Goal: Task Accomplishment & Management: Use online tool/utility

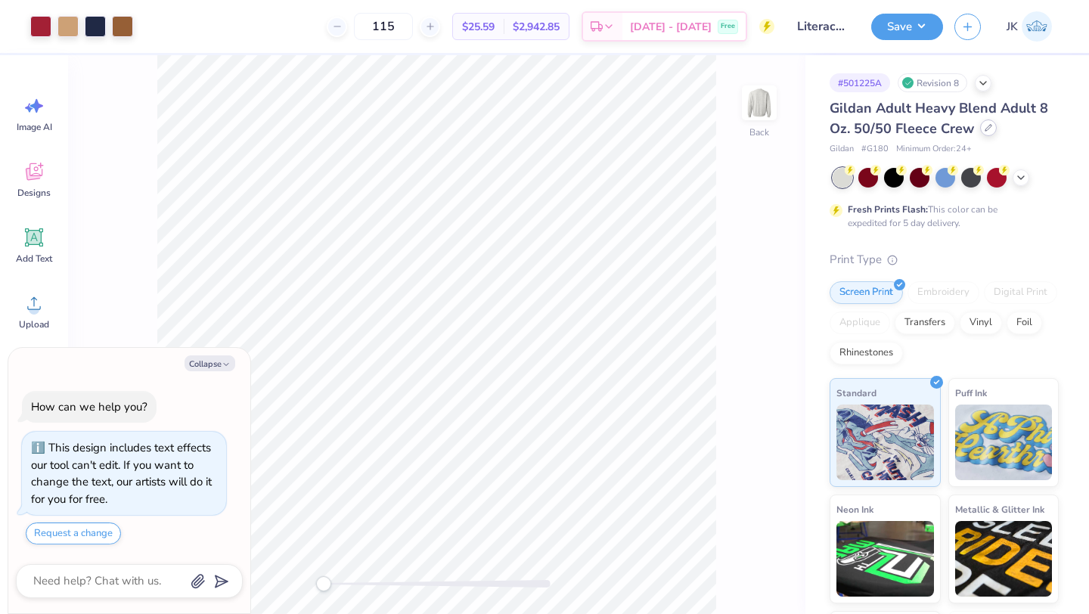
click at [980, 121] on div at bounding box center [988, 127] width 17 height 17
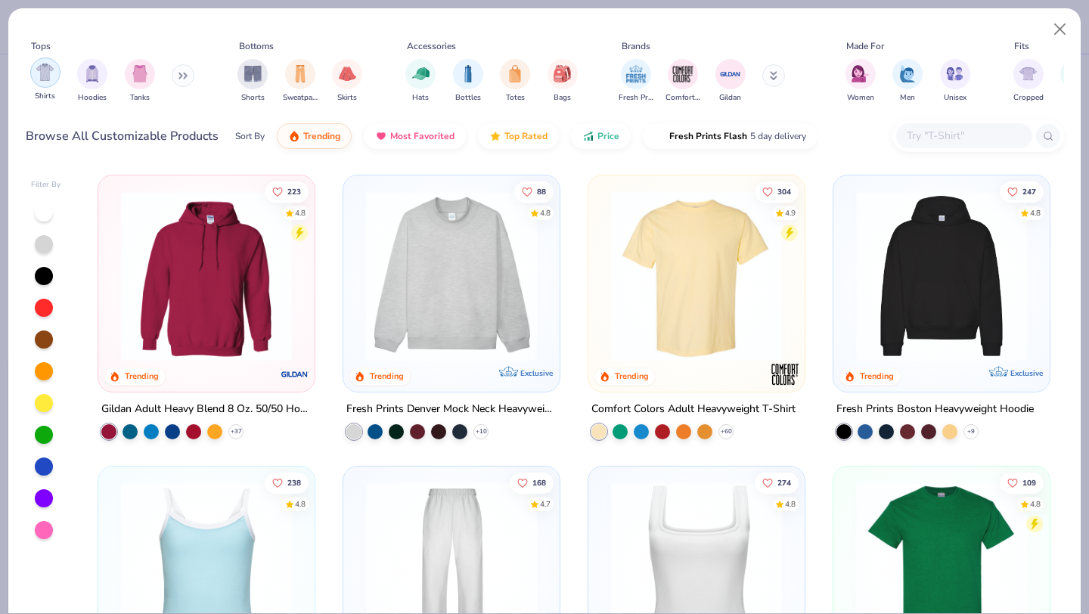
click at [49, 75] on img "filter for Shirts" at bounding box center [44, 72] width 17 height 17
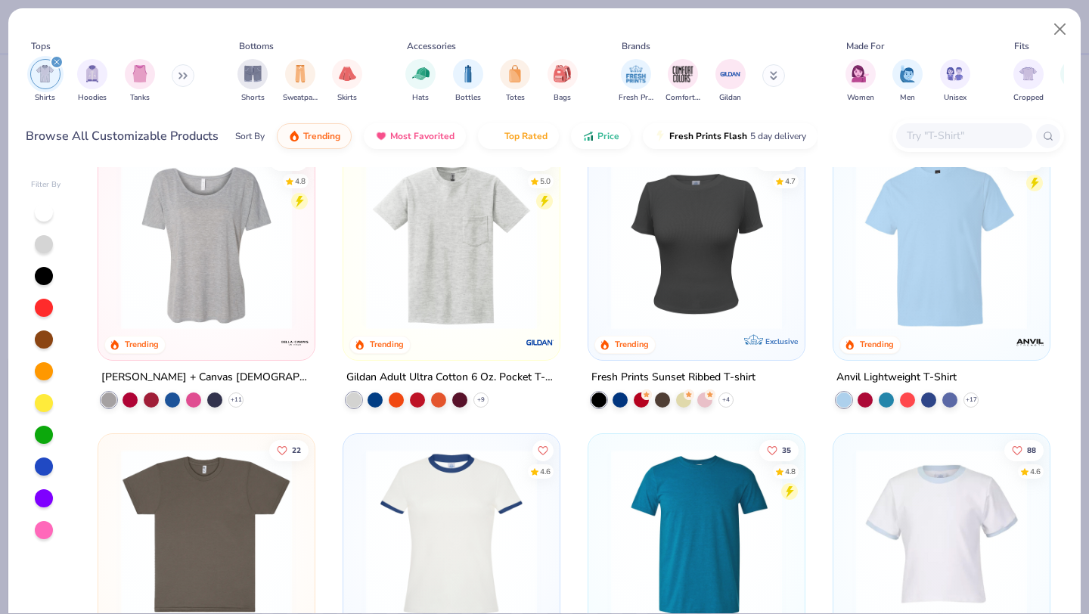
scroll to position [509, 0]
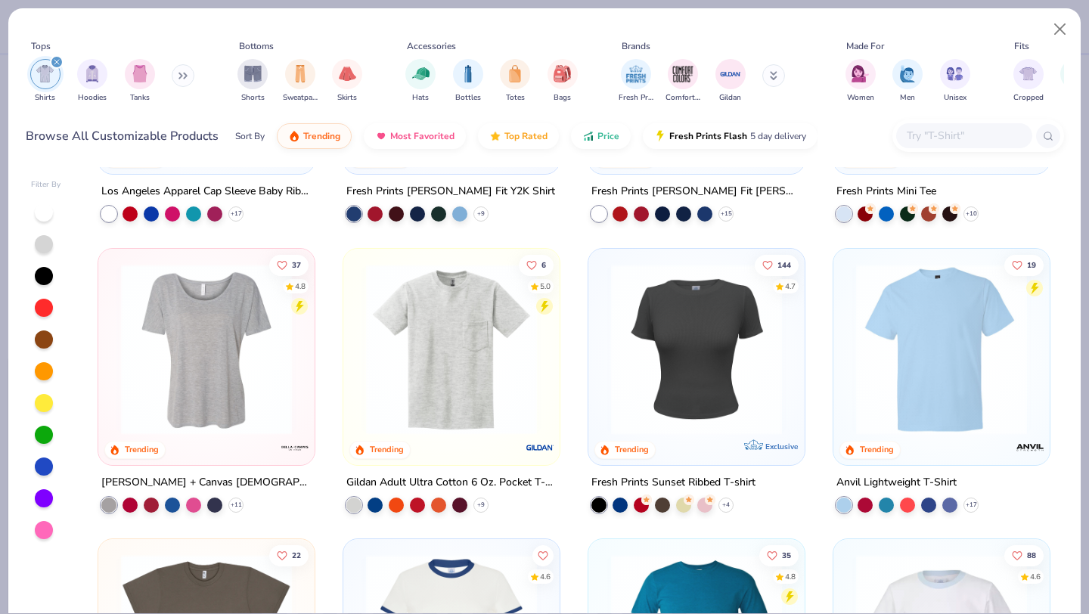
click at [236, 402] on img at bounding box center [206, 348] width 186 height 171
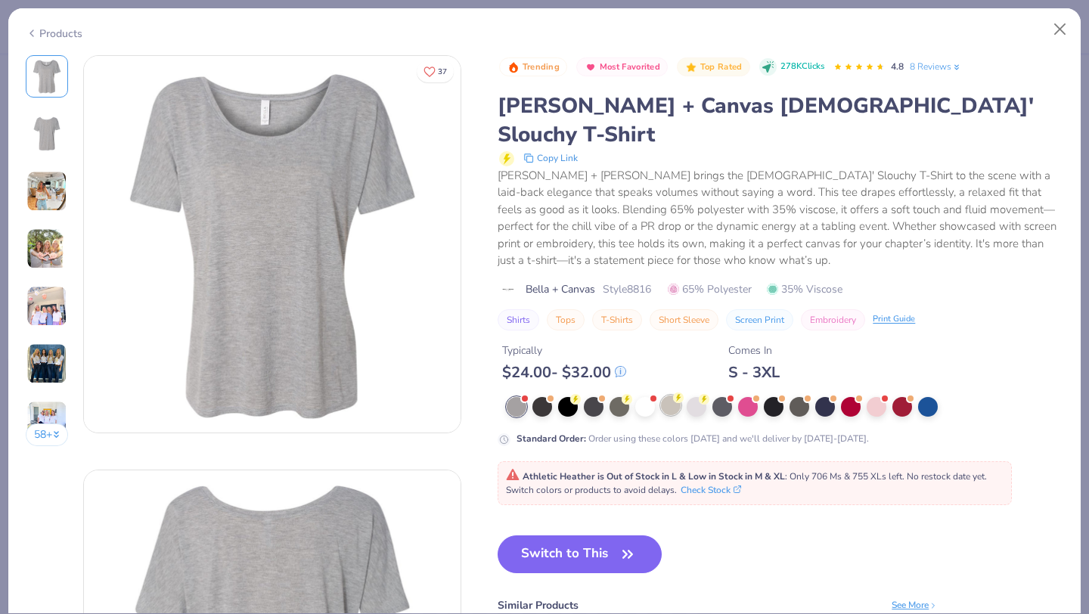
click at [668, 395] on div at bounding box center [671, 405] width 20 height 20
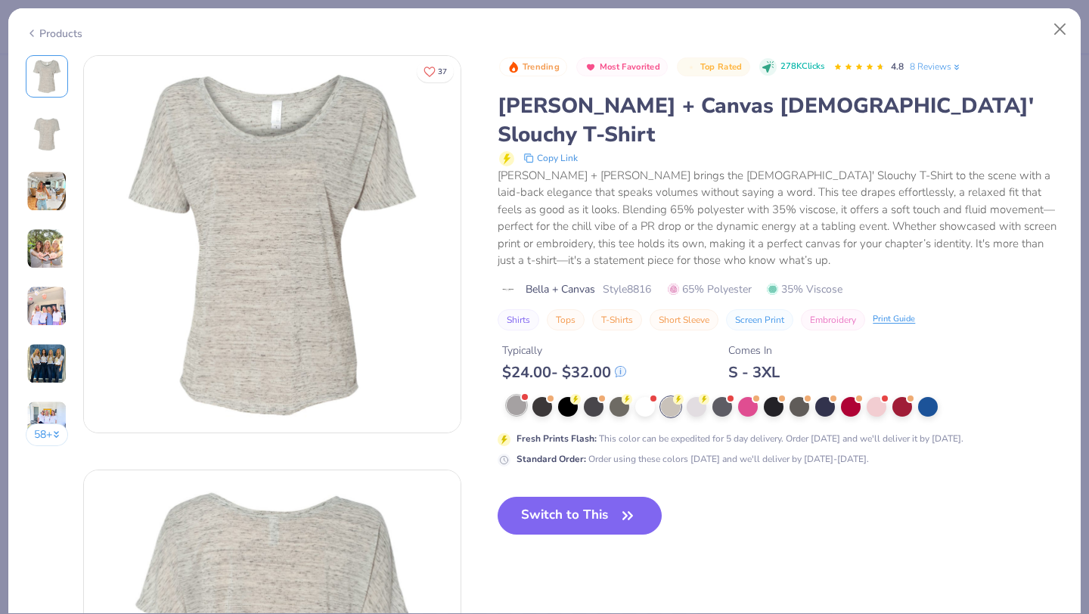
click at [522, 395] on div at bounding box center [517, 405] width 20 height 20
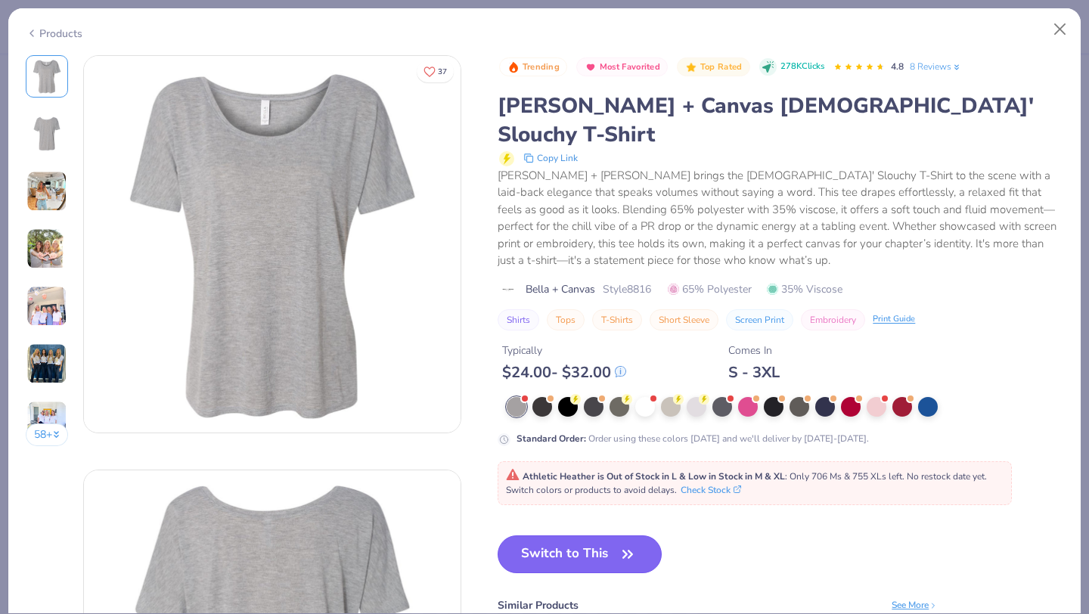
click at [607, 535] on button "Switch to This" at bounding box center [580, 554] width 164 height 38
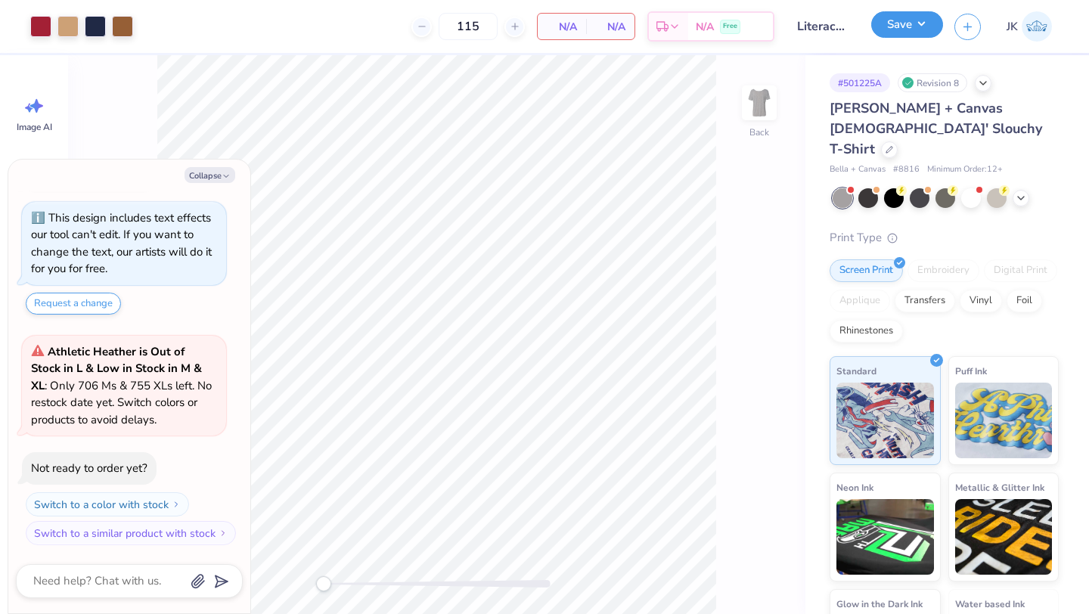
click at [902, 29] on button "Save" at bounding box center [907, 24] width 72 height 26
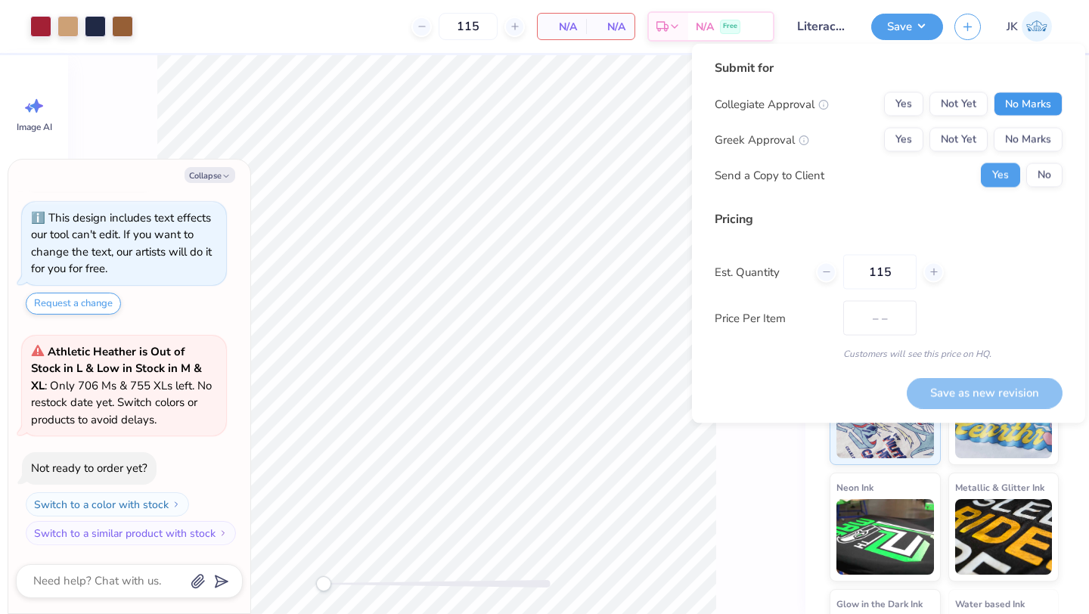
click at [1016, 97] on button "No Marks" at bounding box center [1028, 104] width 69 height 24
click at [909, 135] on button "Yes" at bounding box center [903, 140] width 39 height 24
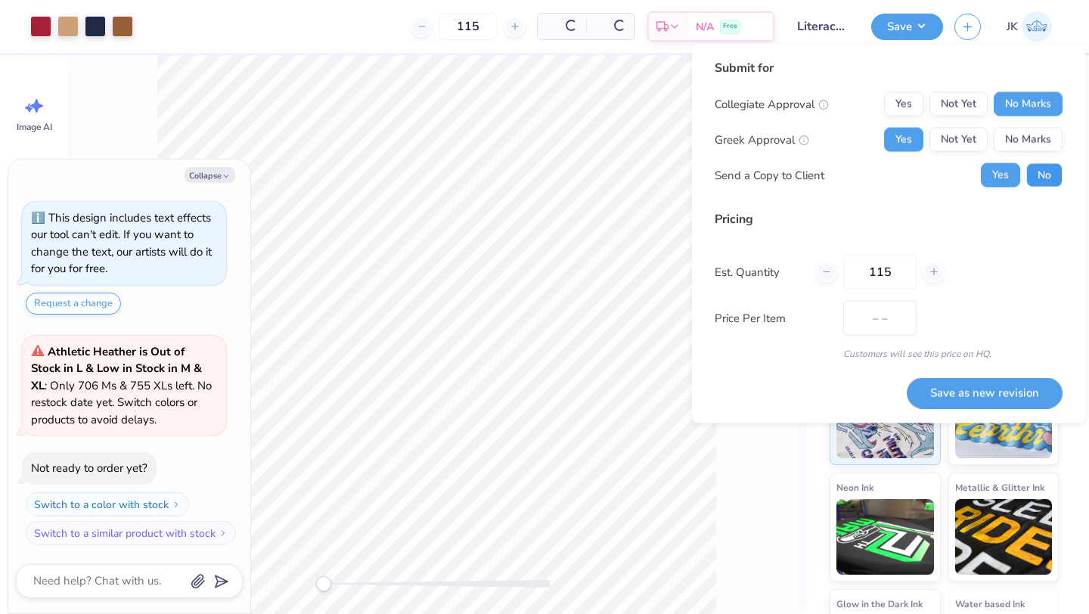
click at [1056, 180] on button "No" at bounding box center [1044, 175] width 36 height 24
click at [1001, 395] on button "Save as new revision" at bounding box center [985, 392] width 156 height 31
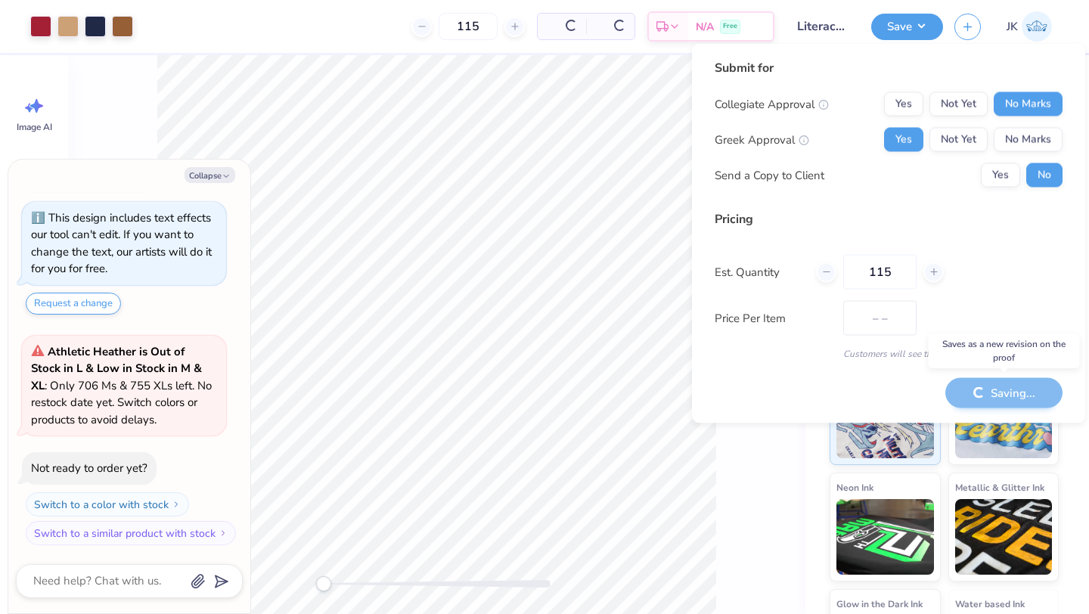
type textarea "x"
type input "$NaN"
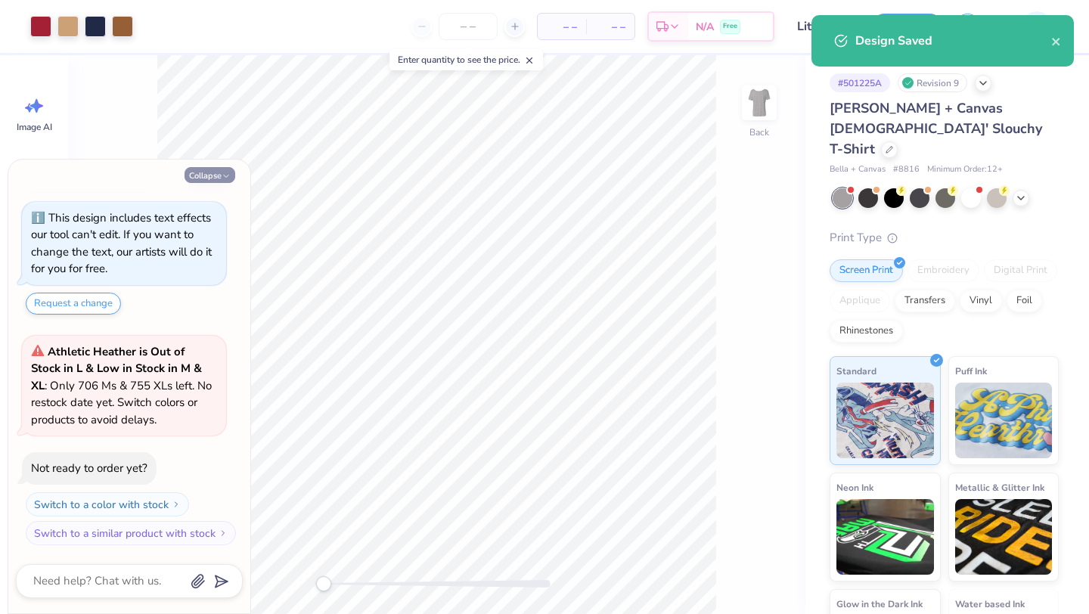
click at [205, 173] on button "Collapse" at bounding box center [209, 175] width 51 height 16
type textarea "x"
